Goal: Navigation & Orientation: Find specific page/section

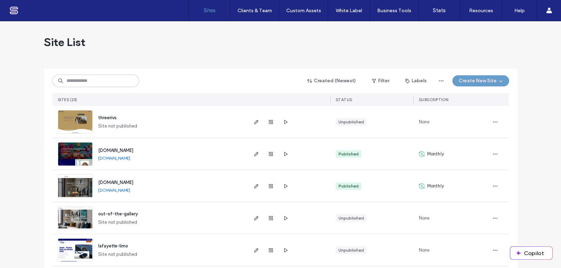
click at [137, 41] on div "Site List" at bounding box center [281, 42] width 474 height 42
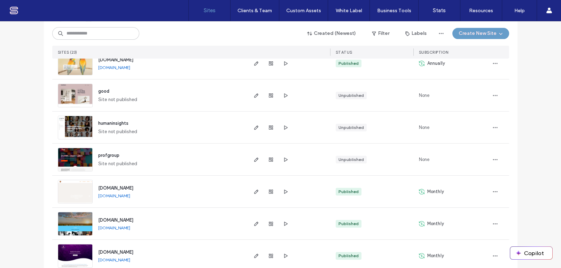
scroll to position [583, 0]
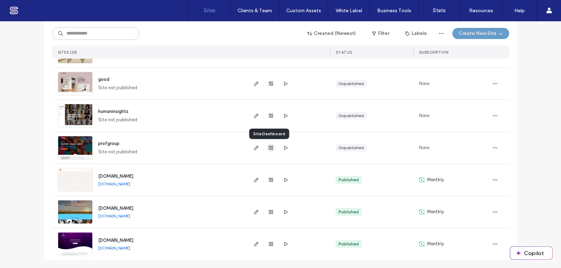
click at [269, 147] on icon "button" at bounding box center [271, 148] width 6 height 6
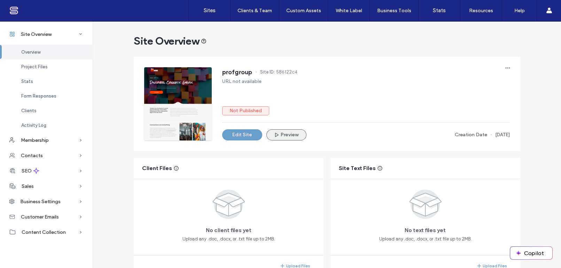
click at [287, 134] on button "Preview" at bounding box center [286, 134] width 40 height 11
click at [72, 200] on div "Business Settings" at bounding box center [46, 201] width 93 height 15
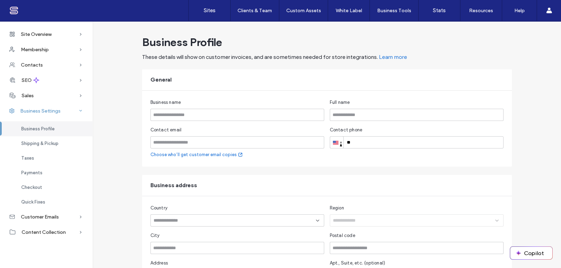
click at [77, 113] on span at bounding box center [80, 110] width 15 height 7
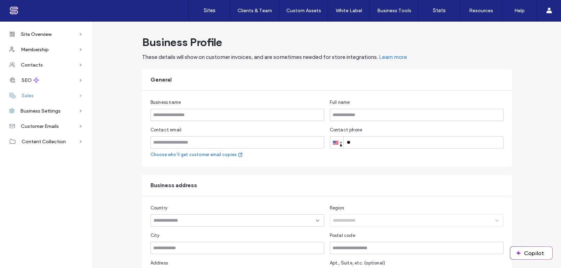
click at [80, 94] on icon at bounding box center [80, 95] width 7 height 7
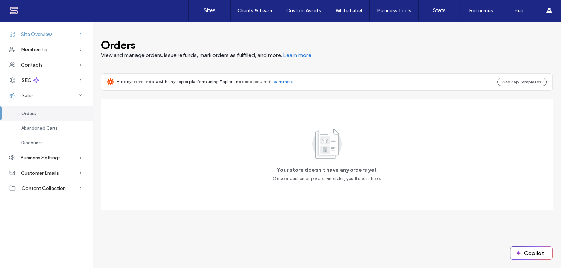
click at [75, 35] on div "Site Overview" at bounding box center [46, 33] width 93 height 15
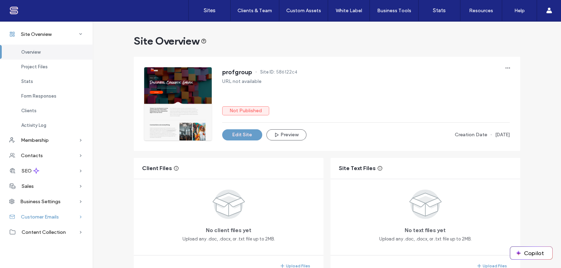
click at [75, 217] on div "Customer Emails" at bounding box center [46, 216] width 93 height 15
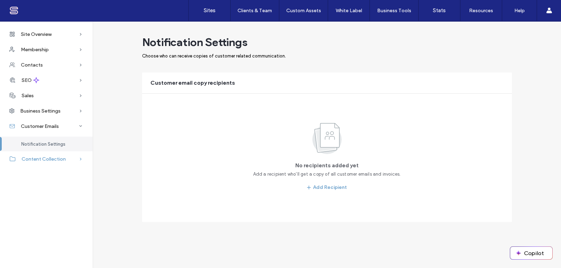
click at [74, 159] on div "Content Collection" at bounding box center [46, 158] width 93 height 15
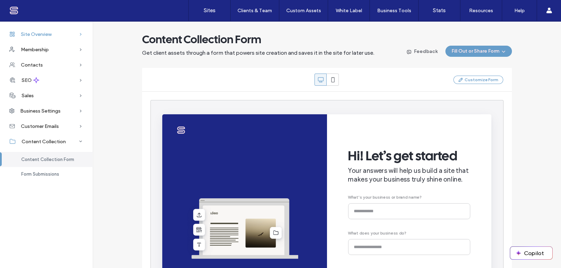
click at [61, 33] on div "Site Overview" at bounding box center [46, 33] width 93 height 15
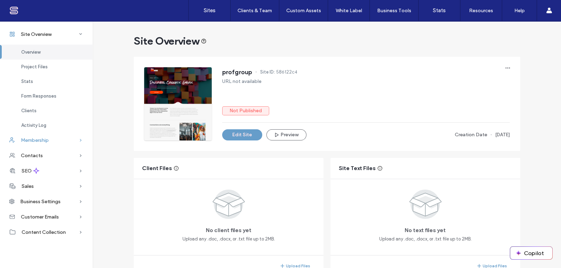
click at [62, 140] on div "Membership" at bounding box center [46, 139] width 93 height 15
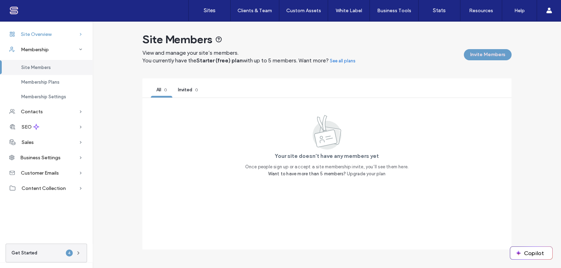
click at [58, 35] on div "Site Overview" at bounding box center [46, 33] width 93 height 15
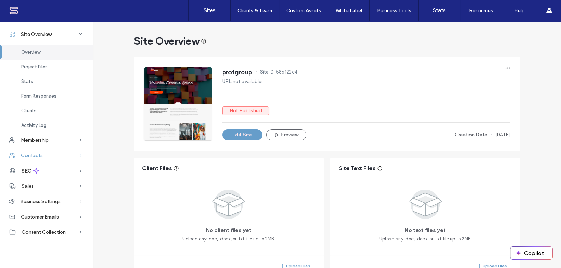
click at [44, 155] on div "Contacts" at bounding box center [46, 155] width 93 height 15
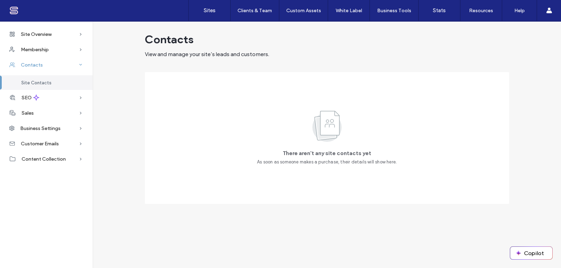
click at [44, 64] on div "Contacts" at bounding box center [46, 64] width 93 height 15
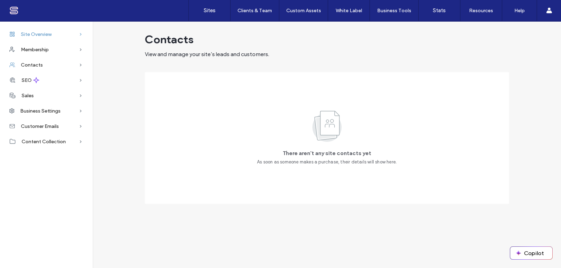
click at [52, 32] on span "Site Overview" at bounding box center [36, 34] width 31 height 6
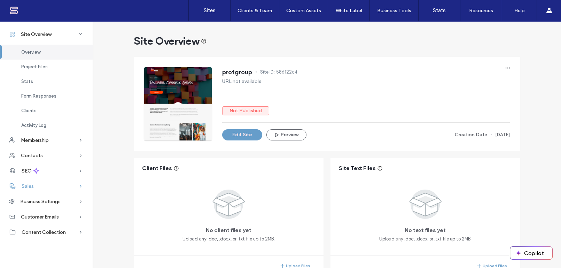
click at [38, 188] on div "Sales" at bounding box center [46, 185] width 93 height 15
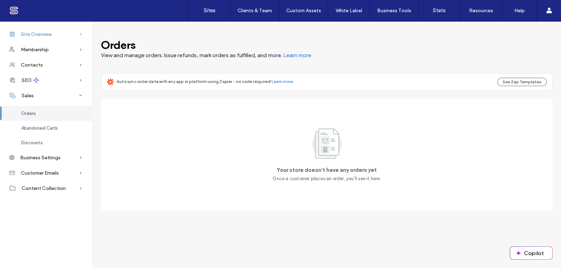
click at [52, 35] on span "Site Overview" at bounding box center [36, 34] width 31 height 6
